Goal: Transaction & Acquisition: Purchase product/service

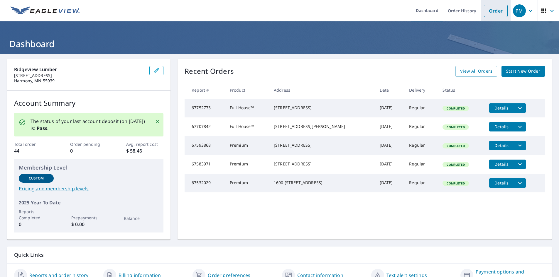
click at [490, 8] on link "Order" at bounding box center [495, 11] width 24 height 12
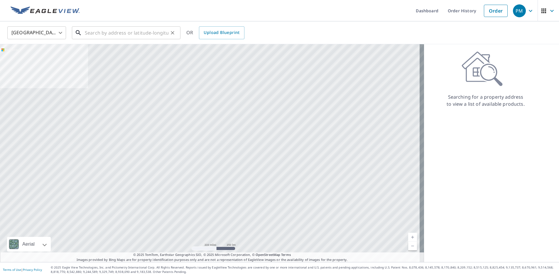
click at [128, 34] on input "text" at bounding box center [127, 33] width 84 height 16
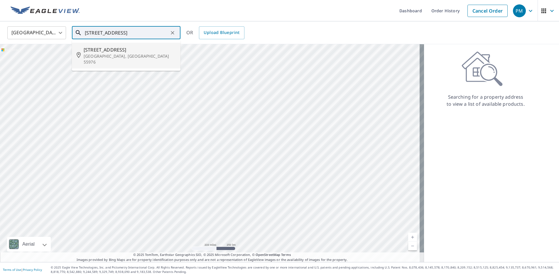
click at [120, 50] on span "[STREET_ADDRESS]" at bounding box center [130, 49] width 92 height 7
type input "[STREET_ADDRESS]"
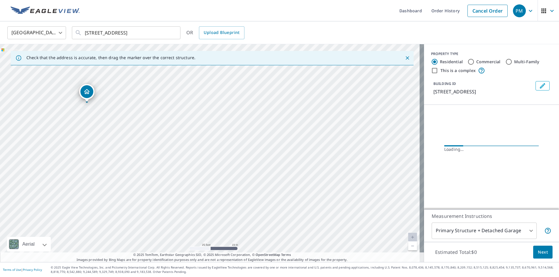
drag, startPoint x: 228, startPoint y: 139, endPoint x: 145, endPoint y: 243, distance: 132.7
click at [145, 243] on div "[STREET_ADDRESS]" at bounding box center [212, 153] width 424 height 218
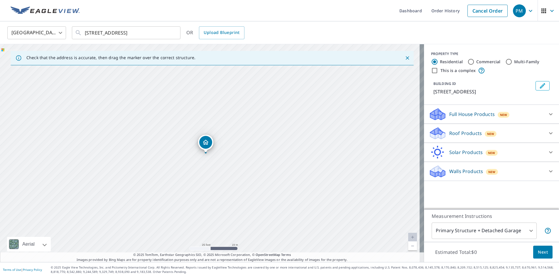
drag, startPoint x: 139, startPoint y: 101, endPoint x: 154, endPoint y: 172, distance: 71.9
click at [154, 172] on div "[STREET_ADDRESS]" at bounding box center [212, 153] width 424 height 218
drag, startPoint x: 205, startPoint y: 140, endPoint x: 345, endPoint y: 94, distance: 147.0
click at [456, 133] on p "Roof Products" at bounding box center [465, 133] width 33 height 7
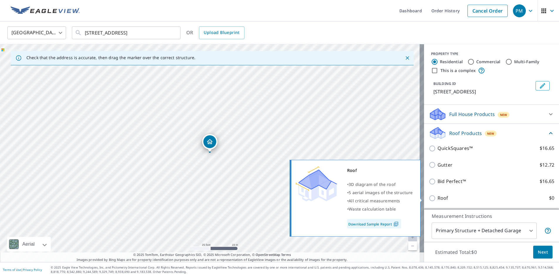
click at [428, 196] on input "Roof $0" at bounding box center [432, 198] width 9 height 7
checkbox input "true"
type input "3"
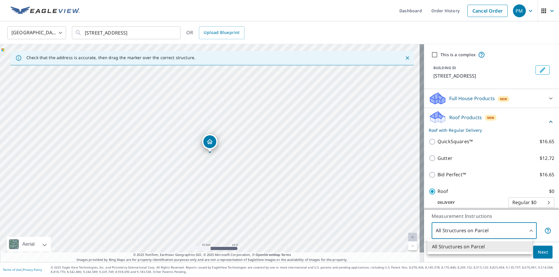
click at [458, 229] on body "PM PM Dashboard Order History Cancel Order PM [GEOGRAPHIC_DATA] [GEOGRAPHIC_DAT…" at bounding box center [279, 138] width 559 height 277
click at [517, 230] on div at bounding box center [279, 138] width 559 height 277
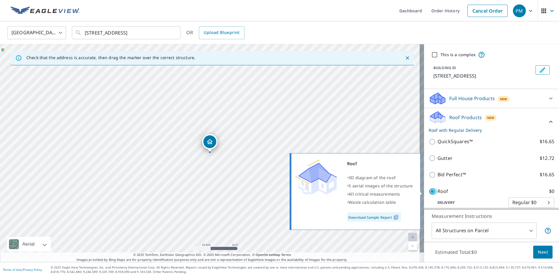
click at [428, 193] on input "Roof $0" at bounding box center [432, 191] width 9 height 7
checkbox input "false"
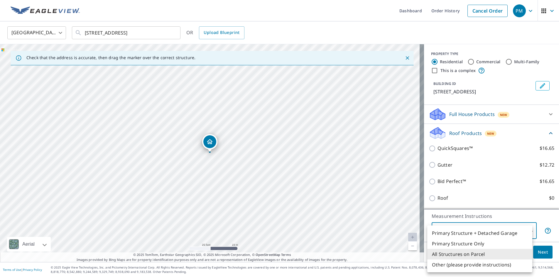
click at [454, 228] on body "PM PM Dashboard Order History Cancel Order PM [GEOGRAPHIC_DATA] [GEOGRAPHIC_DAT…" at bounding box center [279, 138] width 559 height 277
click at [455, 244] on li "Primary Structure Only" at bounding box center [479, 244] width 105 height 11
type input "2"
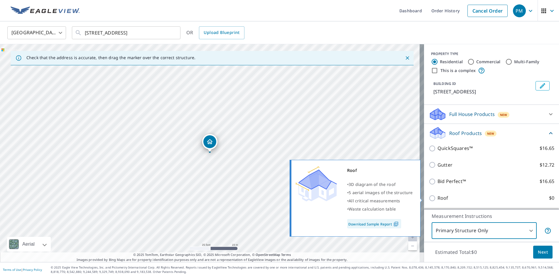
click at [428, 200] on input "Roof $0" at bounding box center [432, 198] width 9 height 7
checkbox input "true"
type input "3"
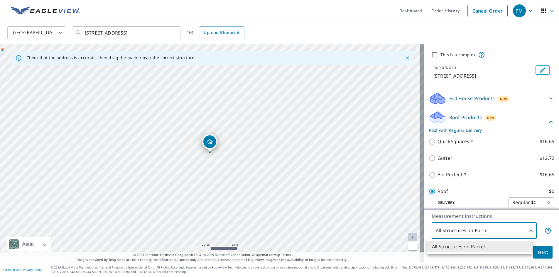
click at [498, 231] on body "PM PM Dashboard Order History Cancel Order PM [GEOGRAPHIC_DATA] [GEOGRAPHIC_DAT…" at bounding box center [279, 138] width 559 height 277
click at [483, 229] on div at bounding box center [279, 138] width 559 height 277
click at [537, 252] on span "Next" at bounding box center [542, 252] width 10 height 7
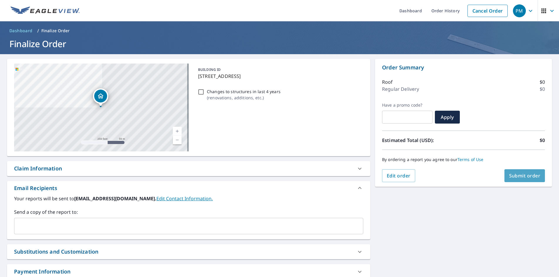
click at [527, 176] on span "Submit order" at bounding box center [524, 176] width 31 height 6
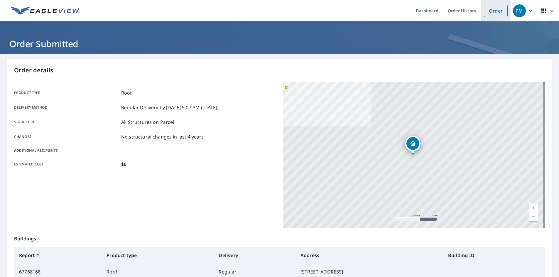
click at [494, 11] on link "Order" at bounding box center [495, 11] width 24 height 12
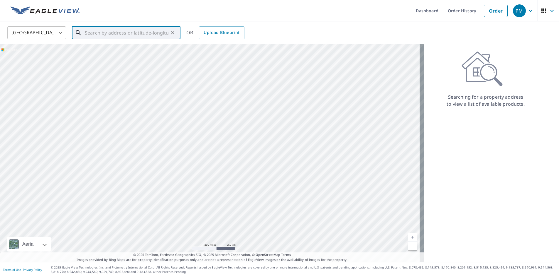
click at [135, 31] on input "text" at bounding box center [127, 33] width 84 height 16
click at [116, 54] on p "[GEOGRAPHIC_DATA], [GEOGRAPHIC_DATA] 55965" at bounding box center [130, 59] width 92 height 12
type input "[STREET_ADDRESS][PERSON_NAME]"
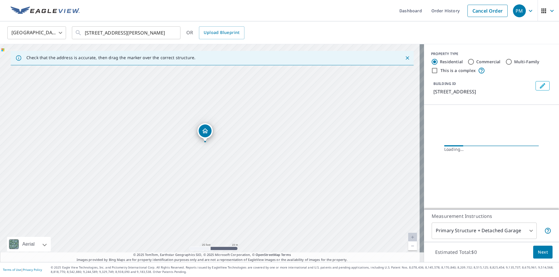
drag, startPoint x: 259, startPoint y: 148, endPoint x: 219, endPoint y: 159, distance: 41.5
click at [219, 159] on div "[STREET_ADDRESS][PERSON_NAME]" at bounding box center [212, 153] width 424 height 218
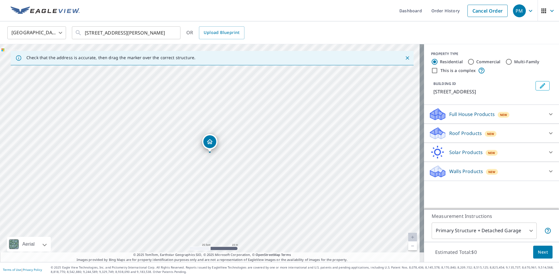
click at [451, 168] on div "Walls Products New" at bounding box center [485, 172] width 115 height 14
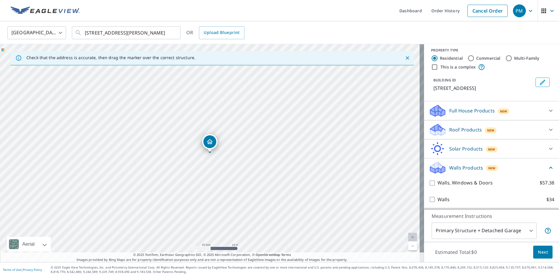
scroll to position [4, 0]
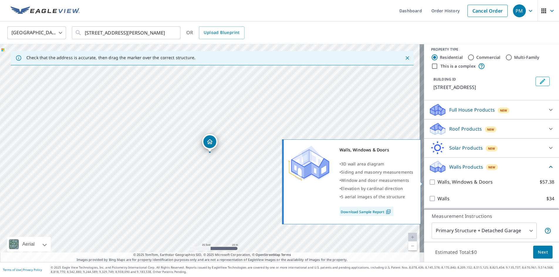
click at [428, 182] on input "Walls, Windows & Doors $57.38" at bounding box center [432, 182] width 9 height 7
checkbox input "true"
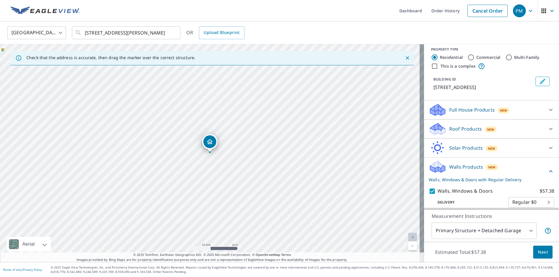
click at [466, 229] on body "PM PM Dashboard Order History Cancel Order PM [GEOGRAPHIC_DATA] [GEOGRAPHIC_DAT…" at bounding box center [279, 138] width 559 height 277
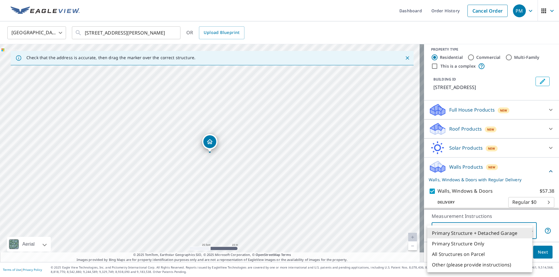
click at [461, 245] on li "Primary Structure Only" at bounding box center [479, 244] width 105 height 11
type input "2"
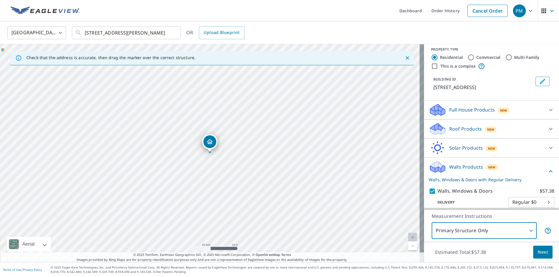
click at [537, 252] on span "Next" at bounding box center [542, 252] width 10 height 7
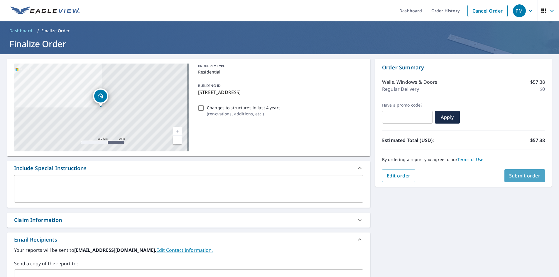
click at [513, 177] on span "Submit order" at bounding box center [524, 176] width 31 height 6
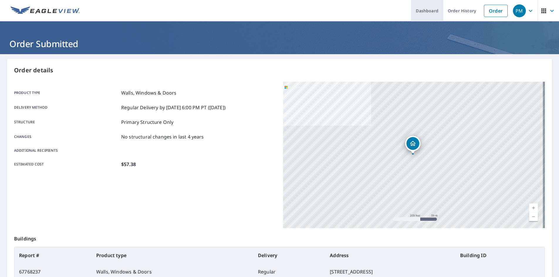
click at [421, 11] on link "Dashboard" at bounding box center [427, 10] width 32 height 21
